Goal: Information Seeking & Learning: Learn about a topic

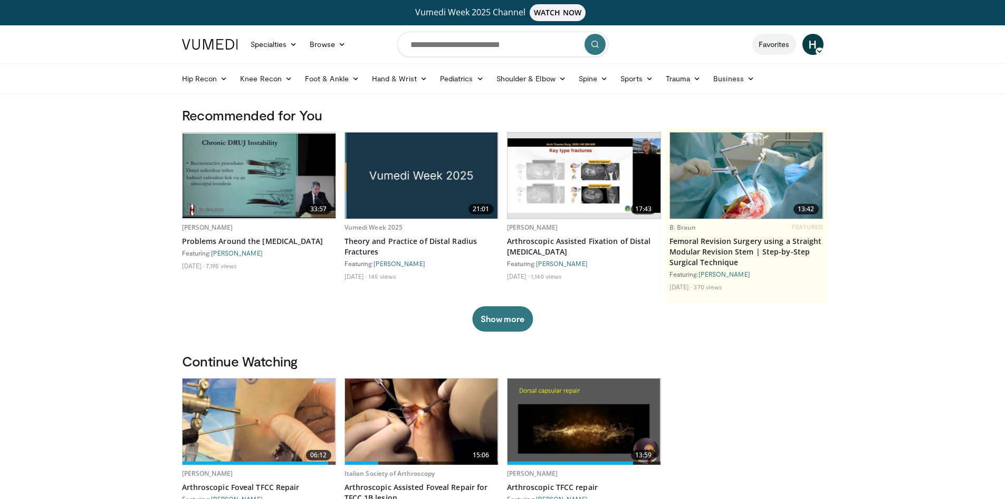
click at [782, 49] on link "Favorites" at bounding box center [774, 44] width 44 height 21
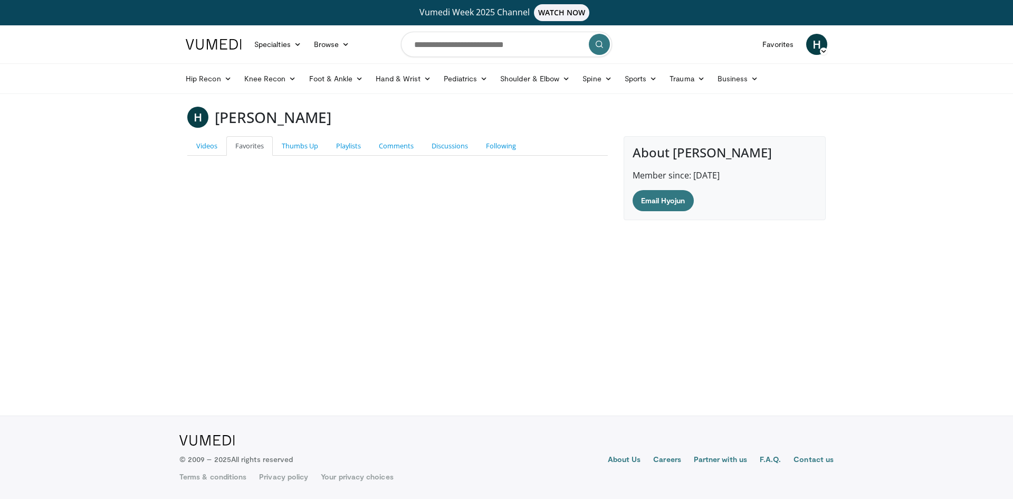
click at [214, 51] on link at bounding box center [213, 45] width 69 height 30
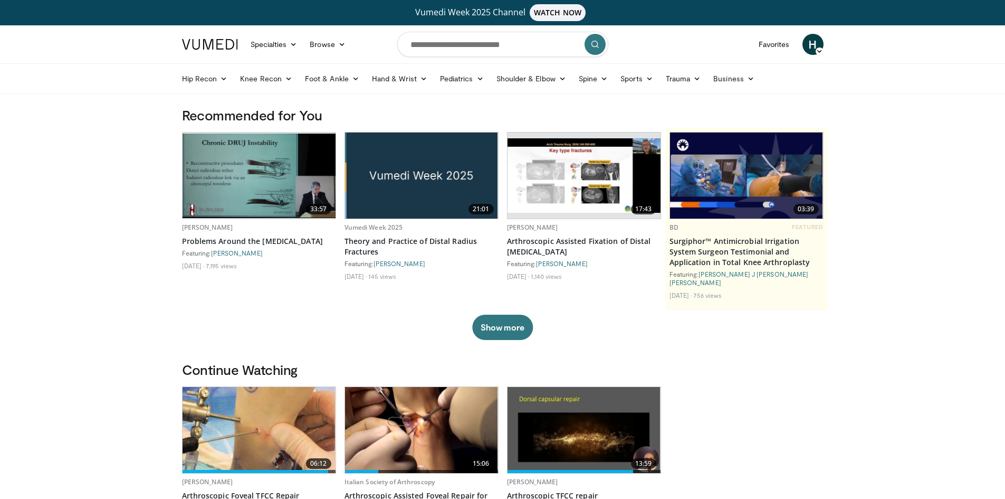
drag, startPoint x: 960, startPoint y: 0, endPoint x: 568, endPoint y: 313, distance: 501.5
click at [734, 330] on div "33:57 Eloy Tabeayo Problems Around the Distal Radioulnar Joint Featuring: Mark …" at bounding box center [503, 236] width 642 height 208
click at [215, 40] on img at bounding box center [210, 44] width 56 height 11
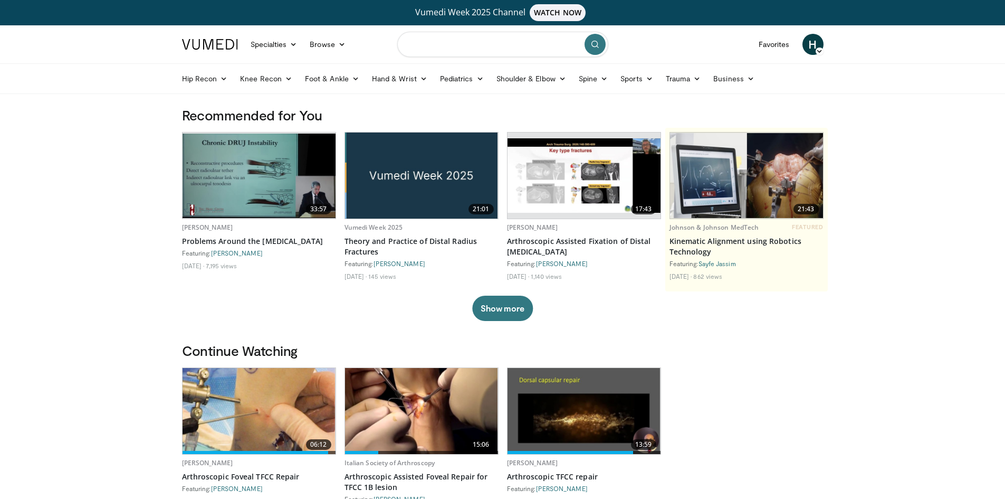
click at [448, 43] on input "Search topics, interventions" at bounding box center [502, 44] width 211 height 25
type input "**********"
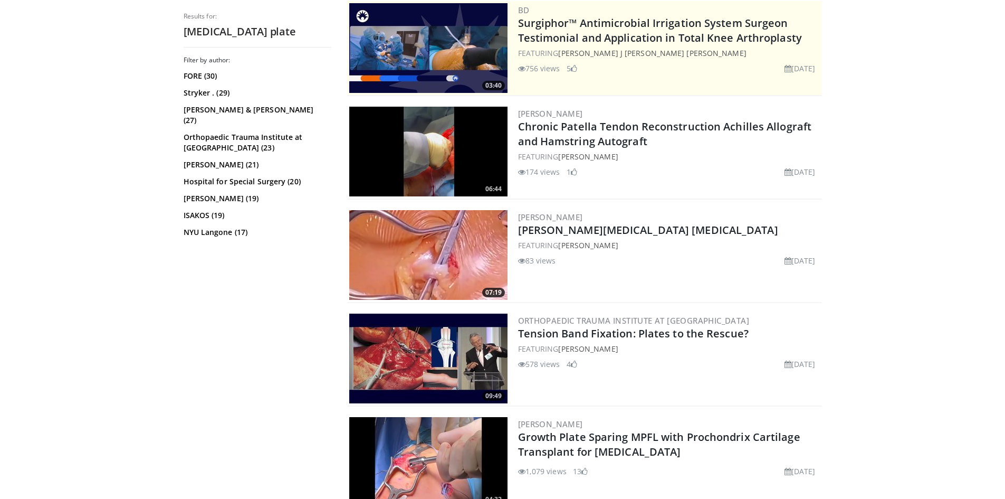
scroll to position [264, 0]
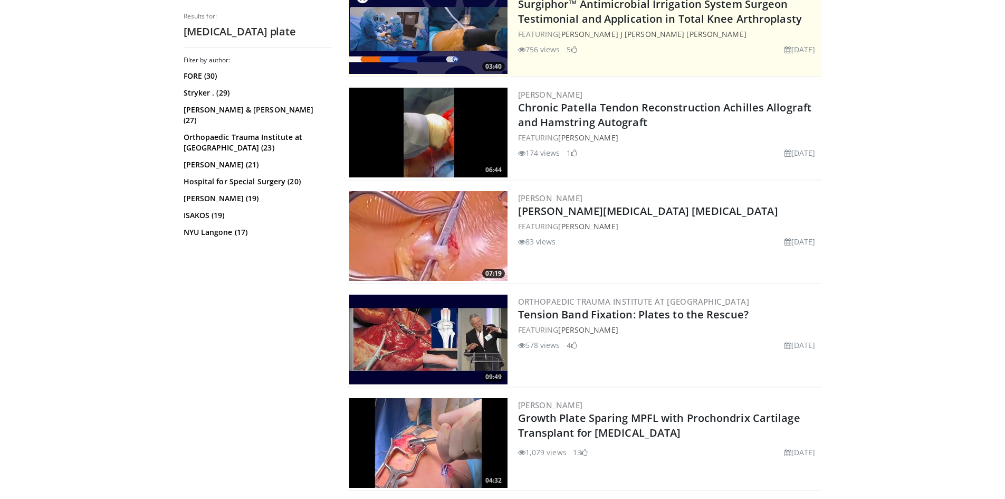
click at [381, 330] on img at bounding box center [428, 339] width 158 height 90
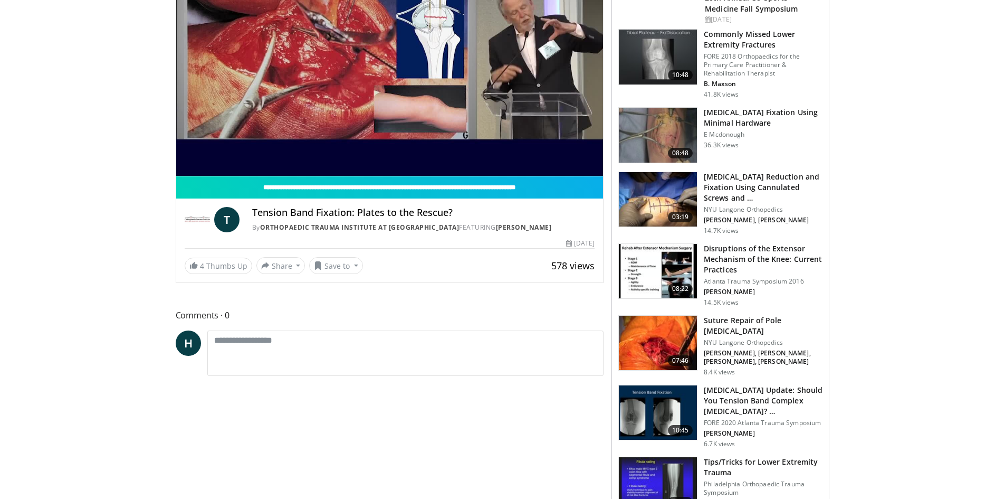
scroll to position [66, 0]
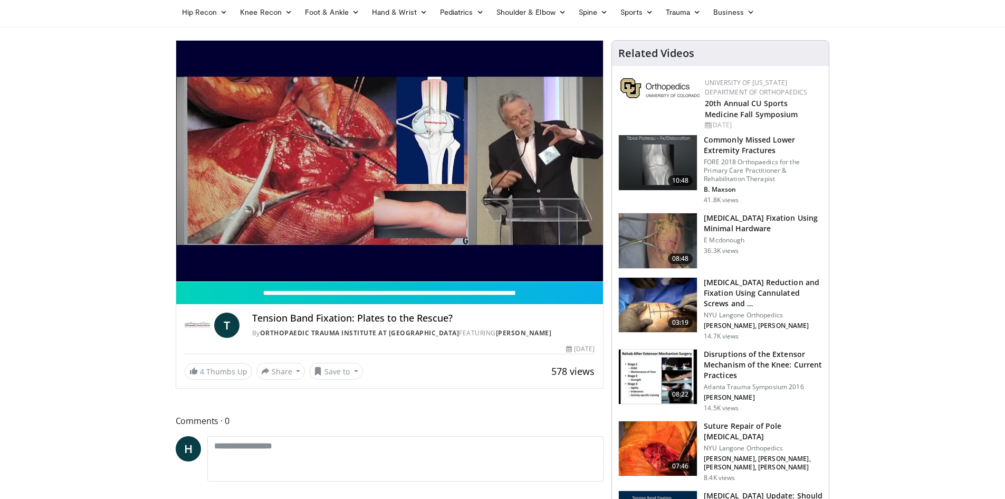
drag, startPoint x: 501, startPoint y: 330, endPoint x: 447, endPoint y: 330, distance: 53.8
click at [447, 330] on div "By Orthopaedic Trauma Institute at UCSF FEATURING Timothy Bray" at bounding box center [423, 332] width 343 height 9
copy link "[PERSON_NAME]"
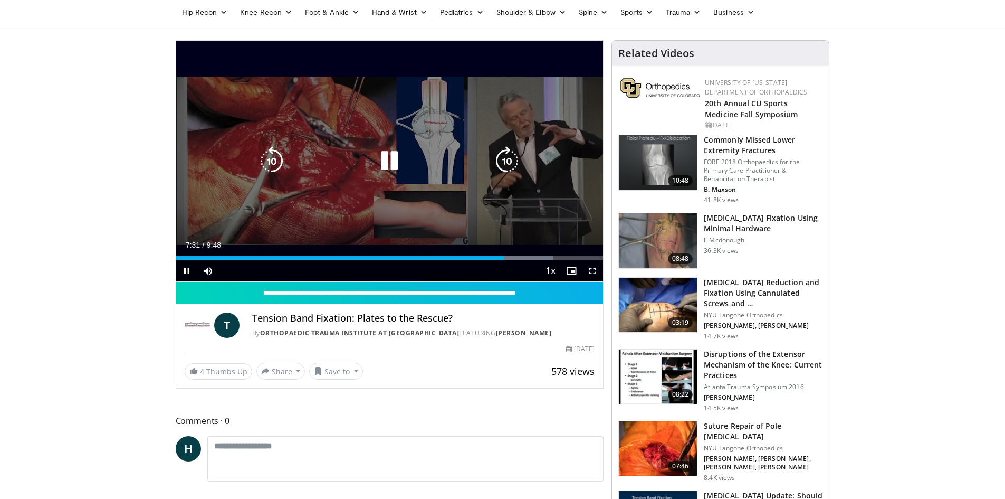
drag, startPoint x: 261, startPoint y: 222, endPoint x: 311, endPoint y: 233, distance: 50.8
click at [261, 222] on div "10 seconds Tap to unmute" at bounding box center [389, 161] width 427 height 241
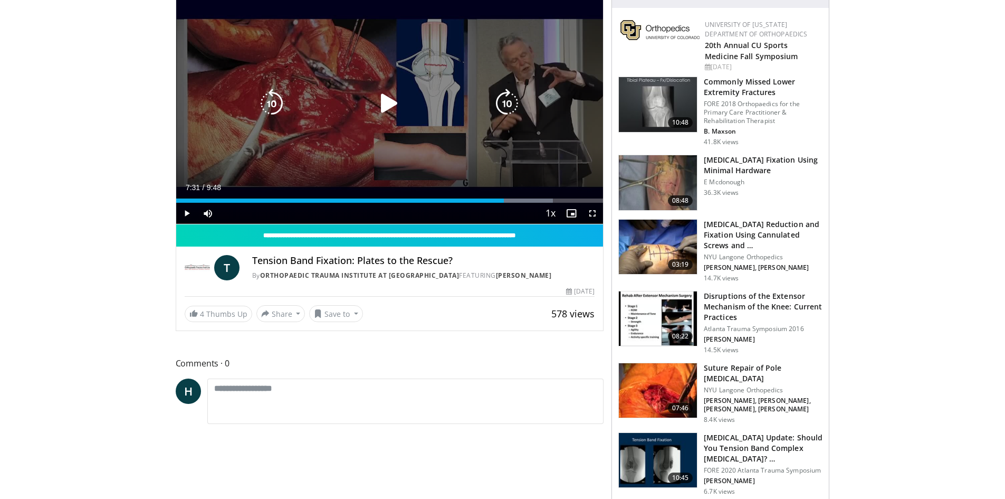
scroll to position [0, 0]
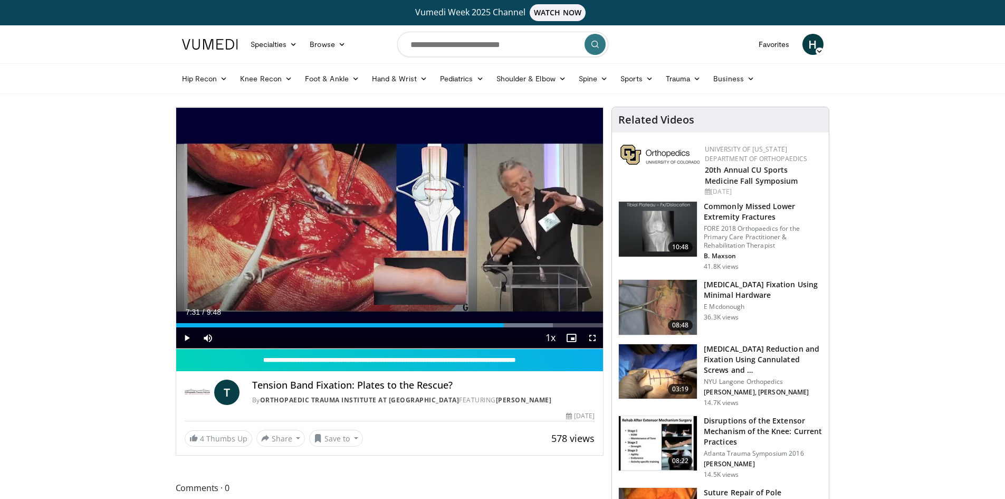
click at [206, 47] on img at bounding box center [210, 44] width 56 height 11
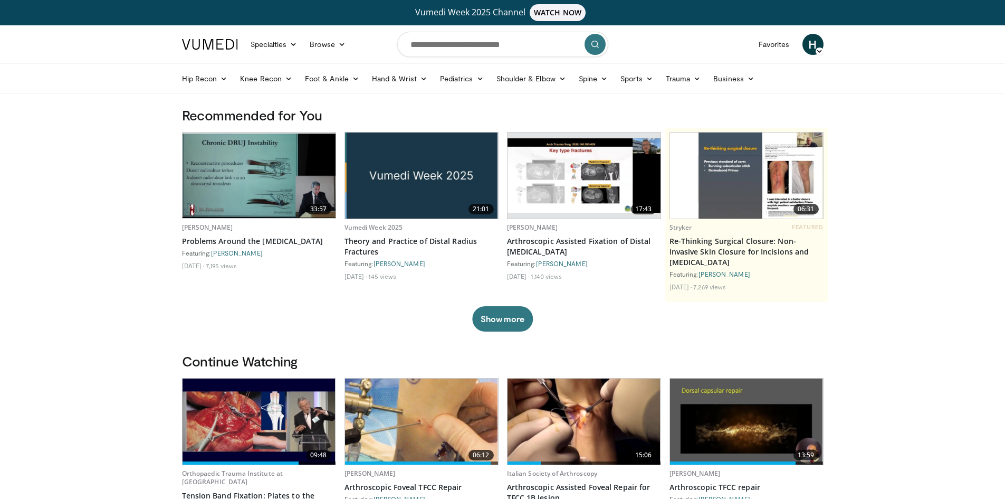
click at [805, 45] on span "H" at bounding box center [812, 44] width 21 height 21
click at [806, 52] on span "H" at bounding box center [812, 44] width 21 height 21
click at [789, 41] on link "Favorites" at bounding box center [774, 44] width 44 height 21
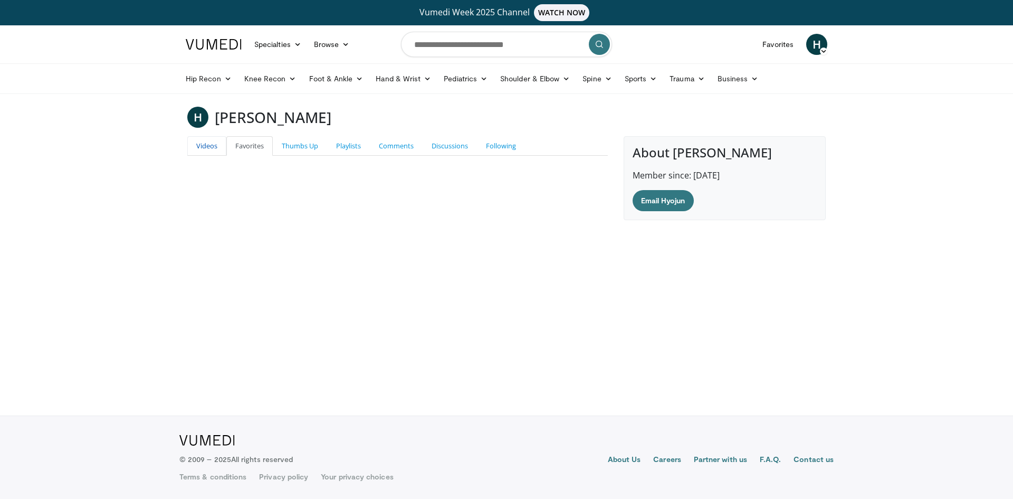
click at [217, 137] on link "Videos" at bounding box center [206, 146] width 39 height 20
click at [309, 149] on link "Thumbs Up" at bounding box center [300, 146] width 54 height 20
click at [357, 146] on link "Playlists" at bounding box center [348, 146] width 43 height 20
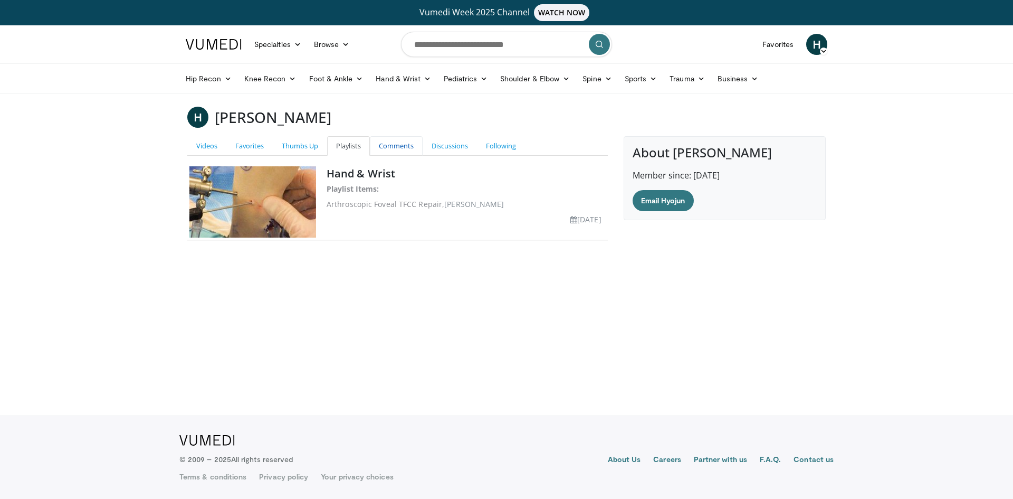
click at [404, 145] on link "Comments" at bounding box center [396, 146] width 53 height 20
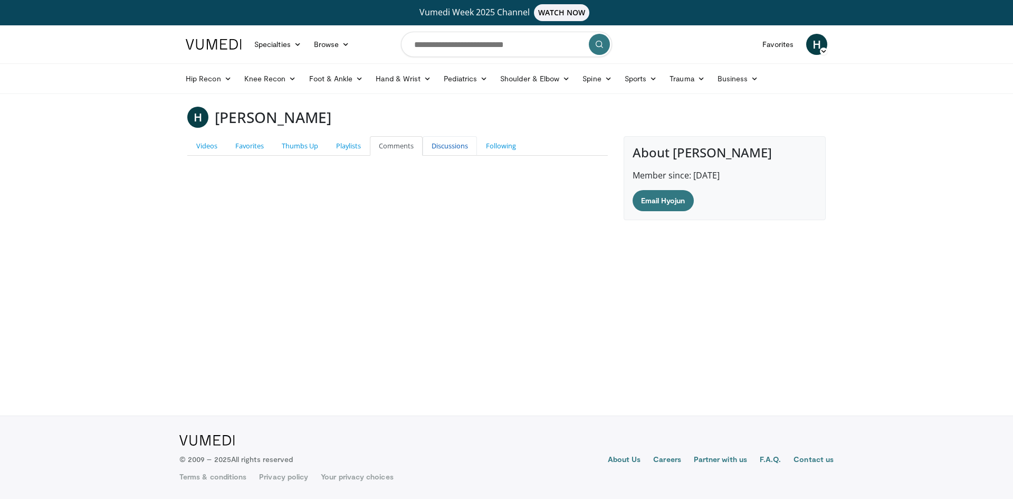
click at [458, 143] on link "Discussions" at bounding box center [450, 146] width 54 height 20
click at [512, 145] on link "Following" at bounding box center [501, 146] width 48 height 20
click at [361, 144] on link "Playlists" at bounding box center [348, 146] width 43 height 20
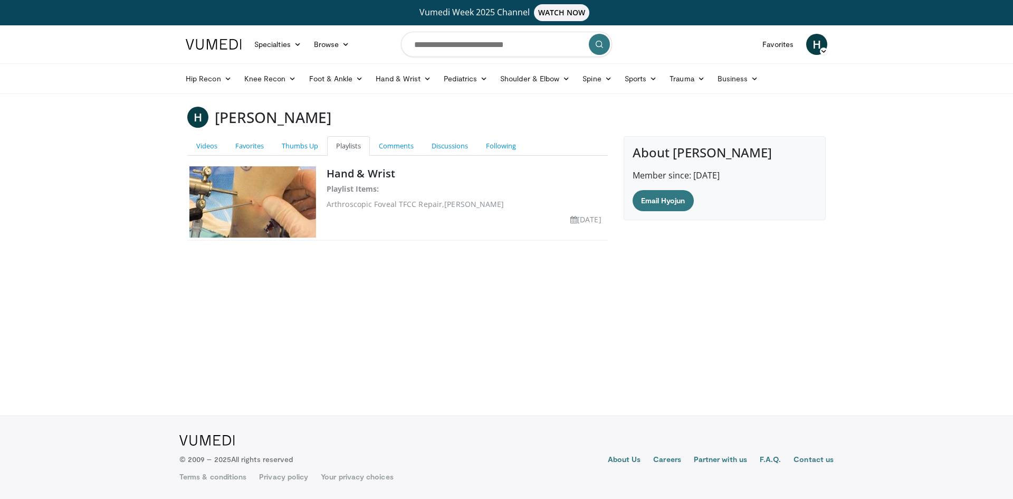
drag, startPoint x: 558, startPoint y: 311, endPoint x: 523, endPoint y: 311, distance: 34.8
click at [554, 311] on body "Vumedi Week 2025 Channel WATCH NOW Specialties Adult & Family Medicine Allergy,…" at bounding box center [506, 249] width 1013 height 499
click at [293, 45] on link "Specialties" at bounding box center [278, 44] width 60 height 21
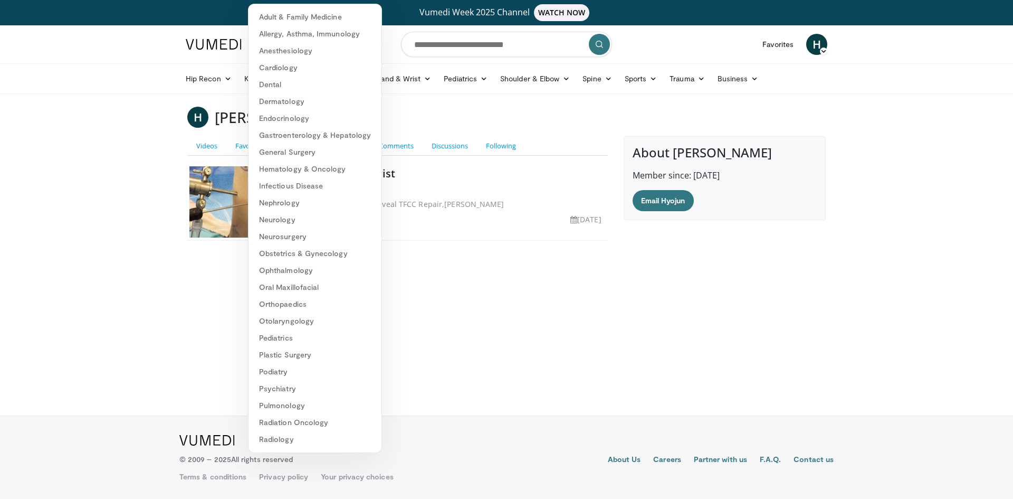
click at [110, 126] on body "Vumedi Week 2025 Channel WATCH NOW Specialties Adult & Family Medicine Allergy,…" at bounding box center [506, 249] width 1013 height 499
